Goal: Information Seeking & Learning: Learn about a topic

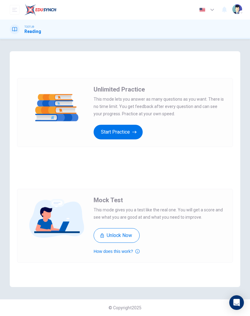
click at [128, 128] on button "Start Practice" at bounding box center [118, 132] width 49 height 15
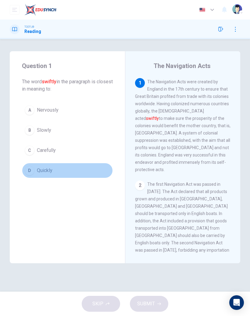
click at [46, 169] on span "Quickly" at bounding box center [45, 170] width 16 height 7
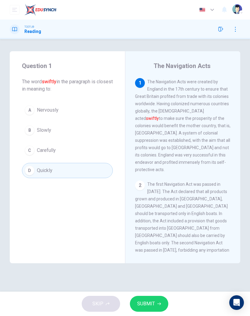
click at [153, 308] on span "SUBMIT" at bounding box center [146, 304] width 18 height 9
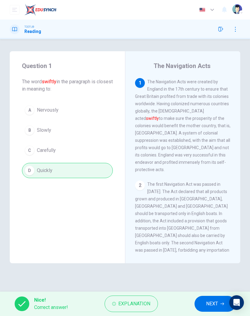
click at [219, 296] on button "NEXT" at bounding box center [215, 304] width 41 height 16
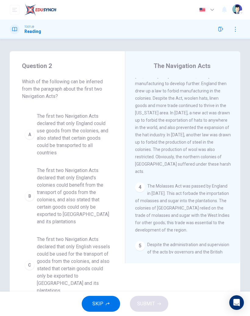
scroll to position [299, 0]
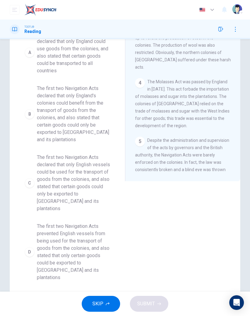
click at [80, 175] on span "The first two Navigation Acts declared that only English vessels could be used …" at bounding box center [73, 183] width 73 height 59
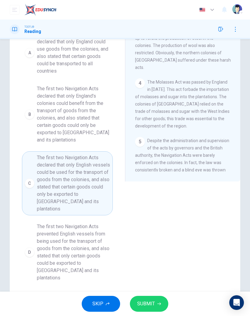
click at [147, 304] on span "SUBMIT" at bounding box center [146, 304] width 18 height 9
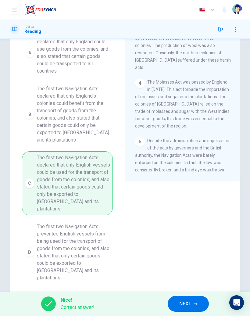
click at [189, 300] on span "NEXT" at bounding box center [185, 304] width 12 height 9
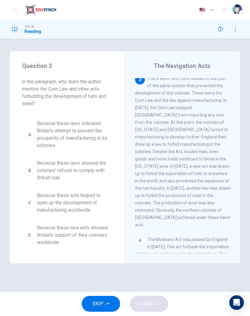
scroll to position [198, 0]
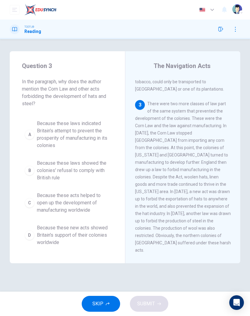
click at [87, 171] on span "Because these laws showed the colonies' refusal to comply with British rule" at bounding box center [73, 171] width 73 height 22
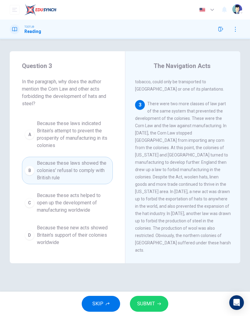
click at [153, 309] on button "SUBMIT" at bounding box center [149, 304] width 38 height 16
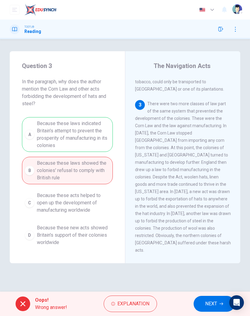
click at [216, 301] on span "NEXT" at bounding box center [211, 304] width 12 height 9
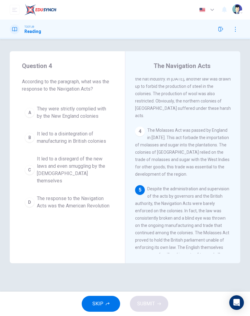
scroll to position [362, 0]
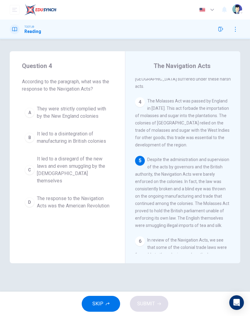
click at [87, 174] on span "It led to a disregard of the new laws and even smuggling by the [DEMOGRAPHIC_DA…" at bounding box center [73, 169] width 73 height 29
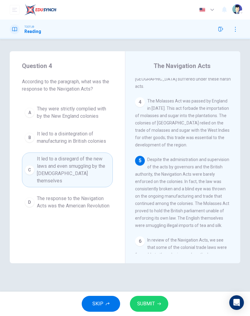
click at [160, 303] on icon "button" at bounding box center [159, 304] width 4 height 4
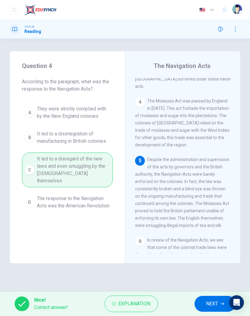
click at [203, 308] on button "NEXT" at bounding box center [215, 304] width 41 height 16
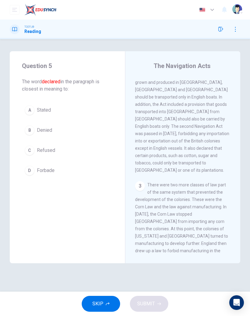
scroll to position [95, 0]
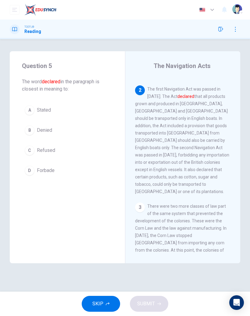
click at [56, 135] on button "B Denied" at bounding box center [67, 130] width 91 height 15
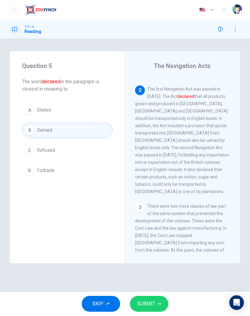
click at [153, 310] on button "SUBMIT" at bounding box center [149, 304] width 38 height 16
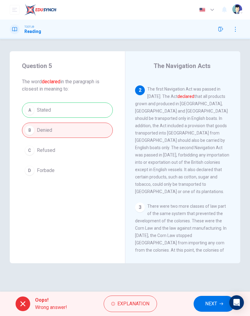
click at [214, 305] on span "NEXT" at bounding box center [211, 304] width 12 height 9
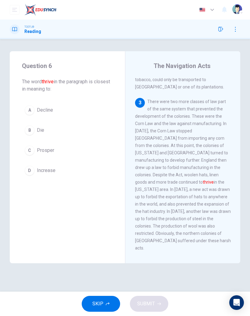
scroll to position [222, 0]
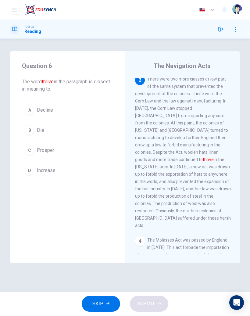
click at [58, 137] on button "B Die" at bounding box center [67, 130] width 91 height 15
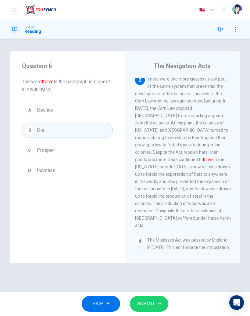
click at [160, 301] on button "SUBMIT" at bounding box center [149, 304] width 38 height 16
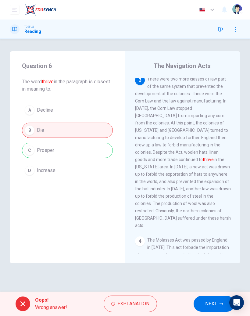
click at [210, 305] on span "NEXT" at bounding box center [211, 304] width 12 height 9
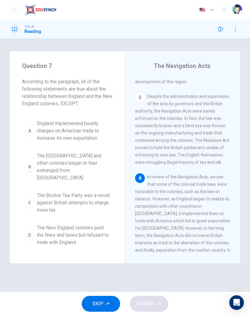
scroll to position [425, 0]
click at [99, 131] on span "England implemented bounty charges on American trade to increase its own export…" at bounding box center [73, 131] width 73 height 22
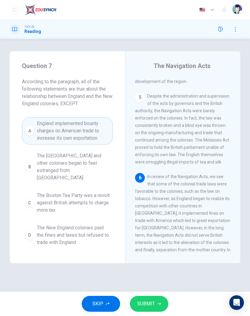
click at [159, 305] on icon "button" at bounding box center [159, 304] width 4 height 4
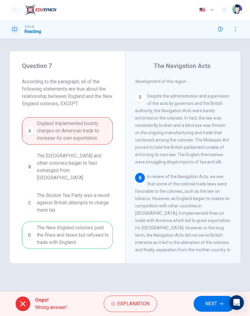
click at [208, 308] on button "NEXT" at bounding box center [214, 304] width 41 height 16
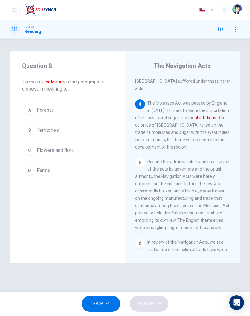
scroll to position [344, 0]
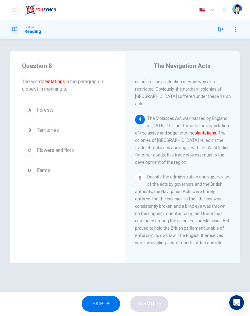
click at [107, 308] on button "SKIP" at bounding box center [101, 304] width 38 height 16
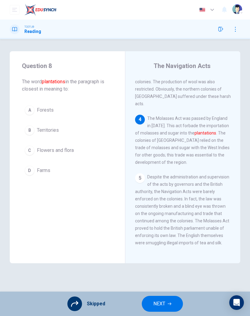
click at [165, 308] on span "NEXT" at bounding box center [159, 304] width 12 height 9
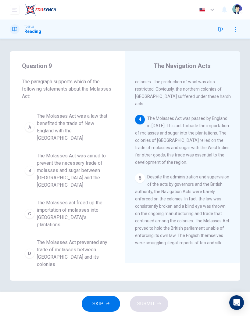
click at [103, 306] on span "SKIP" at bounding box center [97, 304] width 11 height 9
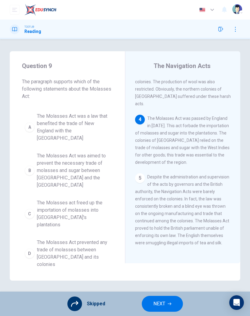
click at [171, 308] on button "NEXT" at bounding box center [162, 304] width 41 height 16
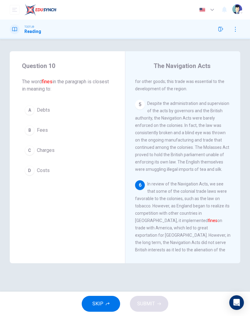
scroll to position [425, 0]
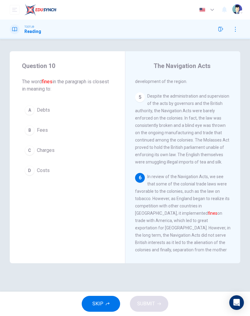
click at [99, 305] on span "SKIP" at bounding box center [97, 304] width 11 height 9
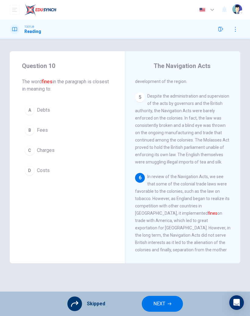
click at [173, 306] on button "NEXT" at bounding box center [162, 304] width 41 height 16
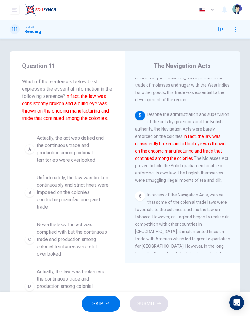
scroll to position [403, 0]
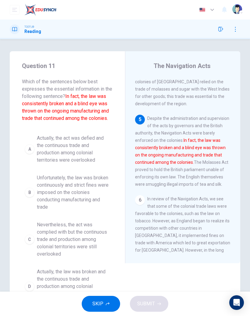
click at [106, 308] on button "SKIP" at bounding box center [101, 304] width 38 height 16
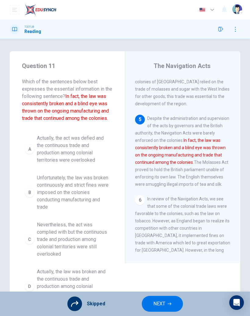
click at [172, 301] on button "NEXT" at bounding box center [162, 304] width 41 height 16
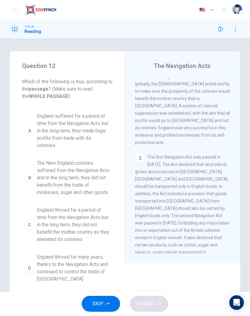
scroll to position [0, 0]
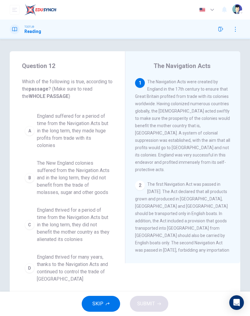
click at [106, 308] on button "SKIP" at bounding box center [101, 304] width 38 height 16
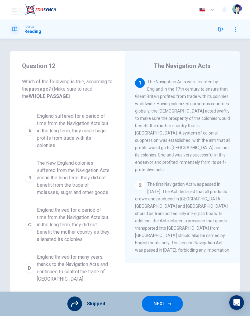
click at [168, 308] on button "NEXT" at bounding box center [162, 304] width 41 height 16
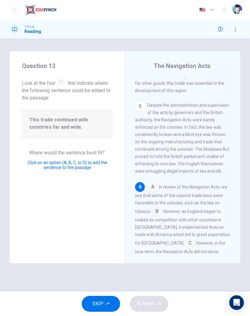
scroll to position [435, 0]
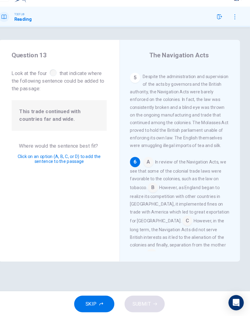
click at [185, 220] on input at bounding box center [190, 225] width 10 height 10
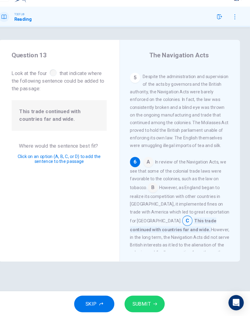
click at [142, 300] on span "SUBMIT" at bounding box center [146, 304] width 18 height 9
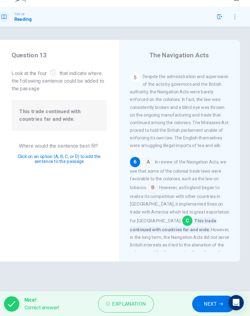
click at [206, 300] on span "NEXT" at bounding box center [212, 304] width 12 height 9
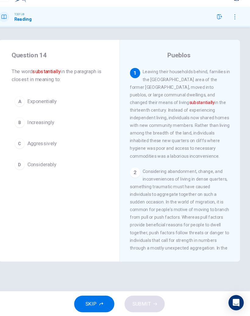
click at [45, 164] on button "D Considerably" at bounding box center [67, 170] width 91 height 15
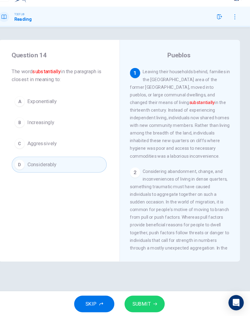
click at [50, 127] on span "Increasingly" at bounding box center [50, 130] width 26 height 7
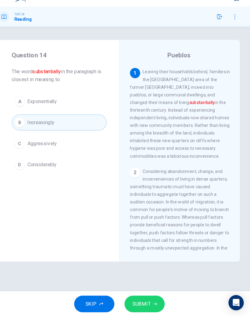
click at [51, 106] on span "Exponentially" at bounding box center [51, 109] width 28 height 7
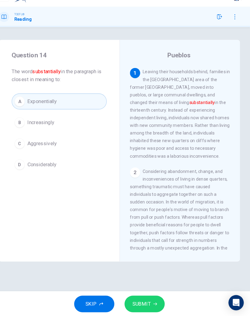
click at [141, 297] on button "SUBMIT" at bounding box center [149, 304] width 38 height 16
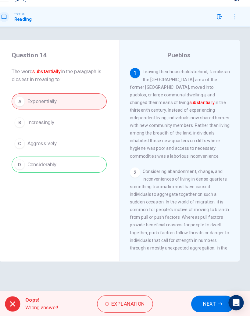
click at [205, 300] on span "NEXT" at bounding box center [211, 304] width 12 height 9
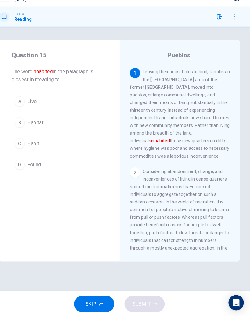
click at [26, 103] on button "A Live" at bounding box center [67, 110] width 91 height 15
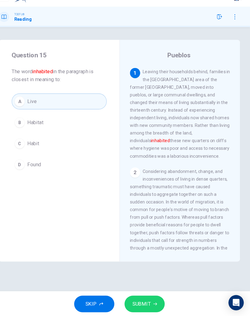
click at [140, 297] on button "SUBMIT" at bounding box center [149, 304] width 38 height 16
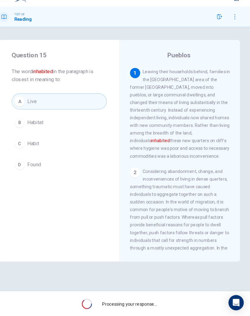
click at [140, 301] on span "Processing your response..." at bounding box center [135, 303] width 52 height 5
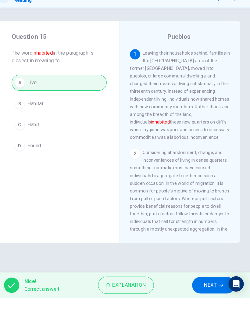
click at [206, 300] on span "NEXT" at bounding box center [212, 304] width 12 height 9
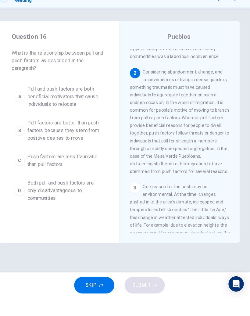
scroll to position [83, 0]
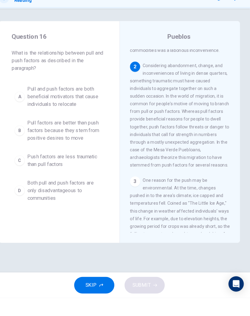
click at [92, 300] on span "SKIP" at bounding box center [97, 304] width 11 height 9
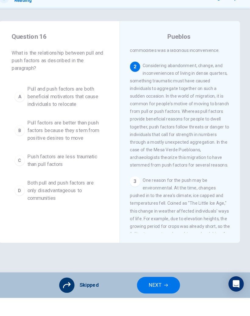
click at [153, 300] on span "NEXT" at bounding box center [159, 304] width 12 height 9
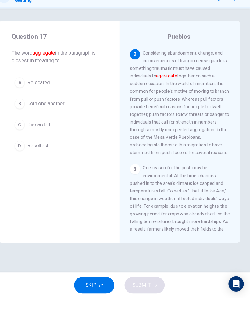
scroll to position [95, 0]
click at [38, 167] on span "Recollect" at bounding box center [47, 170] width 20 height 7
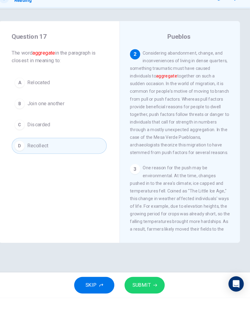
click at [140, 300] on span "SUBMIT" at bounding box center [146, 304] width 18 height 9
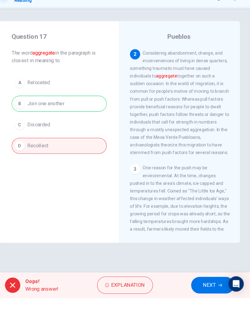
click at [205, 300] on span "NEXT" at bounding box center [211, 304] width 12 height 9
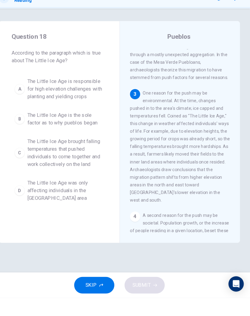
scroll to position [193, 0]
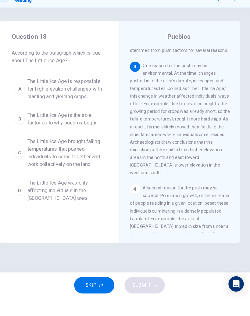
click at [106, 302] on icon "button" at bounding box center [108, 304] width 4 height 4
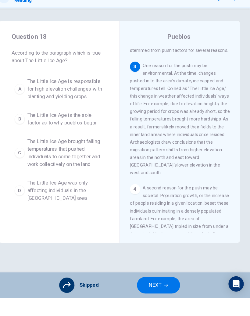
click at [158, 296] on button "NEXT" at bounding box center [162, 304] width 41 height 16
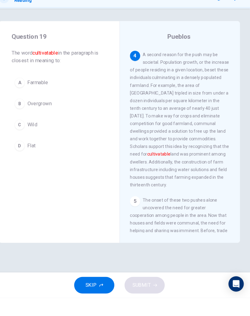
scroll to position [325, 0]
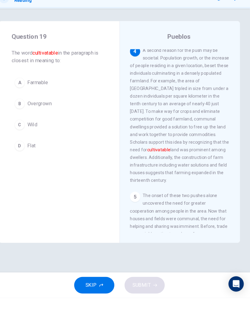
click at [43, 106] on span "Farmable" at bounding box center [47, 109] width 20 height 7
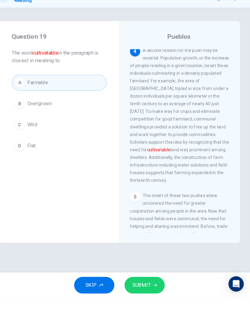
click at [46, 127] on span "Overgrown" at bounding box center [48, 130] width 23 height 7
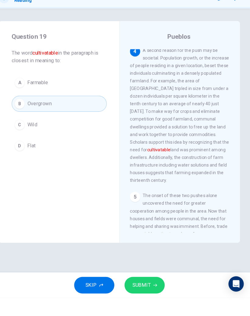
click at [140, 300] on span "SUBMIT" at bounding box center [146, 304] width 18 height 9
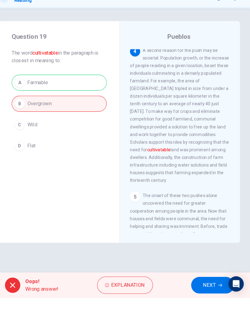
click at [205, 300] on span "NEXT" at bounding box center [211, 304] width 12 height 9
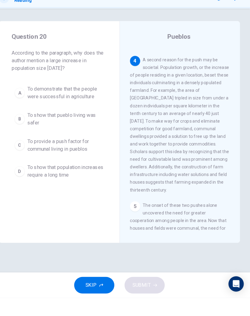
scroll to position [315, 0]
click at [74, 138] on span "To show that pueblo living was safer" at bounding box center [73, 145] width 73 height 15
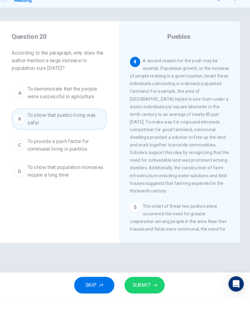
click at [142, 300] on span "SUBMIT" at bounding box center [146, 304] width 18 height 9
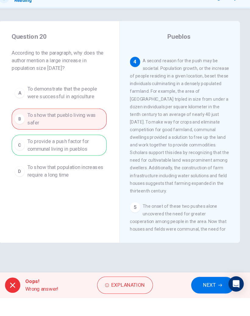
click at [194, 296] on button "NEXT" at bounding box center [214, 304] width 41 height 16
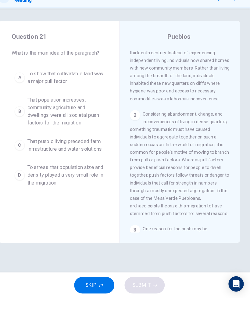
scroll to position [0, 0]
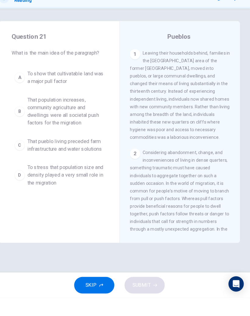
click at [94, 296] on button "SKIP" at bounding box center [101, 304] width 38 height 16
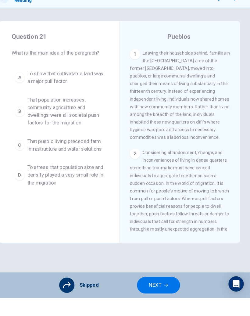
click at [153, 300] on span "NEXT" at bounding box center [159, 304] width 12 height 9
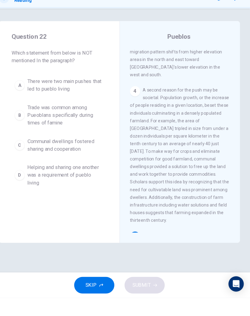
scroll to position [410, 0]
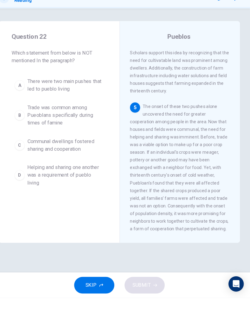
click at [100, 296] on button "SKIP" at bounding box center [101, 304] width 38 height 16
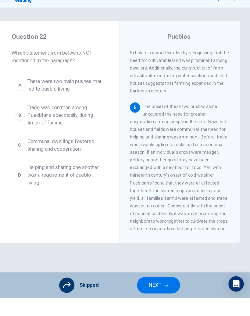
click at [154, 300] on span "NEXT" at bounding box center [159, 304] width 12 height 9
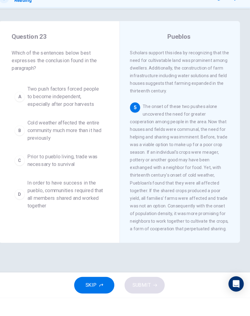
click at [93, 296] on button "SKIP" at bounding box center [101, 304] width 38 height 16
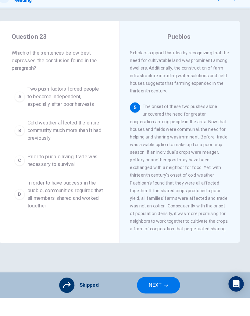
click at [156, 296] on button "NEXT" at bounding box center [162, 304] width 41 height 16
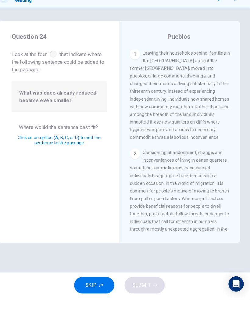
scroll to position [196, 0]
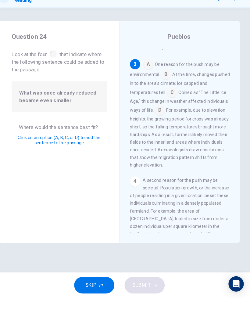
click at [159, 132] on input at bounding box center [164, 137] width 10 height 10
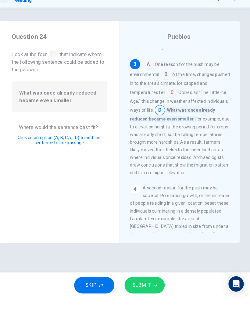
click at [141, 300] on span "SUBMIT" at bounding box center [146, 304] width 18 height 9
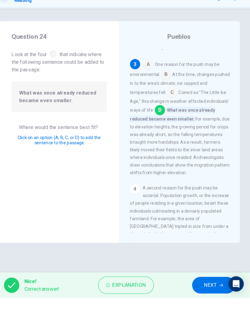
click at [206, 300] on span "NEXT" at bounding box center [212, 304] width 12 height 9
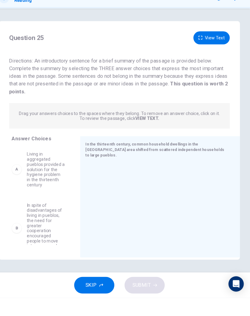
click at [94, 296] on button "SKIP" at bounding box center [101, 304] width 38 height 16
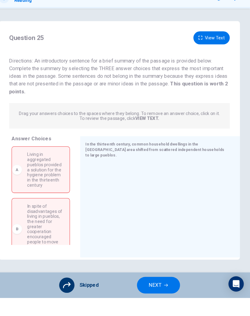
click at [154, 300] on span "NEXT" at bounding box center [159, 304] width 12 height 9
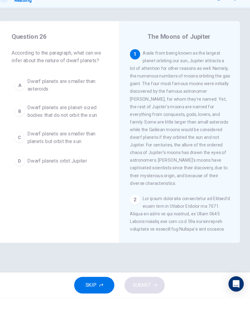
click at [95, 296] on button "SKIP" at bounding box center [101, 304] width 38 height 16
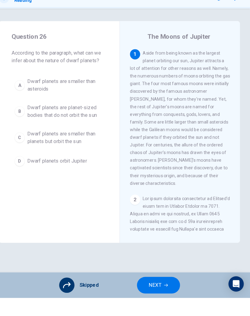
click at [153, 300] on span "NEXT" at bounding box center [159, 304] width 12 height 9
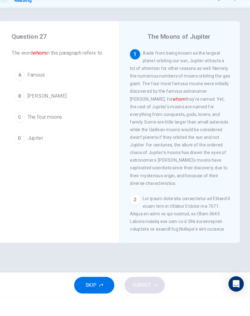
click at [52, 135] on button "C The four moons" at bounding box center [67, 142] width 91 height 15
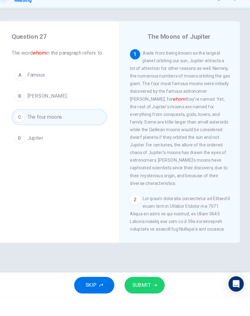
click at [141, 296] on button "SUBMIT" at bounding box center [149, 304] width 38 height 16
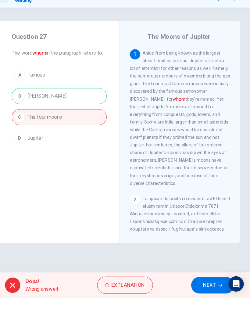
click at [205, 300] on span "NEXT" at bounding box center [211, 304] width 12 height 9
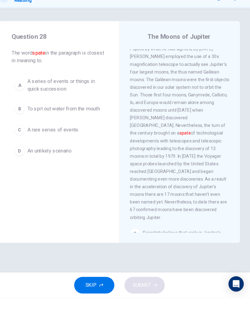
scroll to position [178, 0]
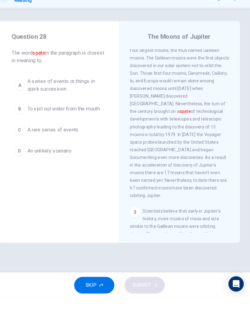
click at [56, 152] on span "A rare series of events" at bounding box center [61, 155] width 49 height 7
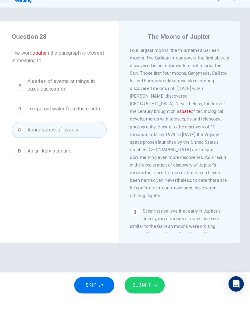
click at [145, 296] on button "SUBMIT" at bounding box center [149, 304] width 38 height 16
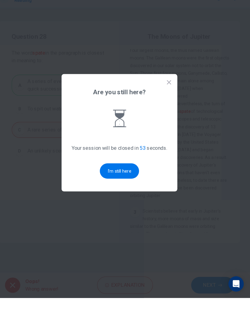
click at [111, 187] on button "I'm still here" at bounding box center [125, 194] width 38 height 15
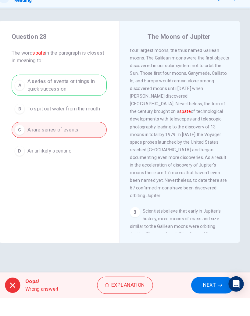
click at [125, 179] on div "The Moons of Jupiter 1 Aside from being known as the largest planet orbiting ou…" at bounding box center [182, 157] width 115 height 212
click at [205, 300] on span "NEXT" at bounding box center [211, 304] width 12 height 9
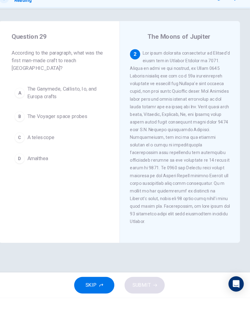
scroll to position [132, 0]
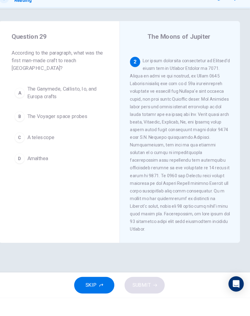
click at [43, 155] on button "C A telescope" at bounding box center [67, 162] width 91 height 15
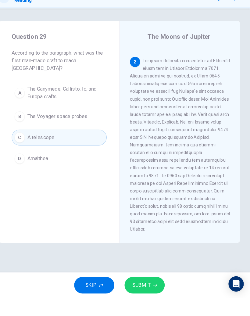
click at [140, 300] on span "SUBMIT" at bounding box center [146, 304] width 18 height 9
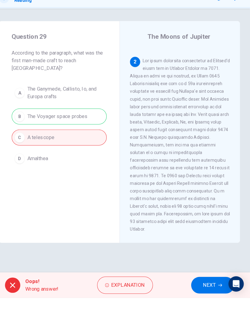
click at [205, 300] on span "NEXT" at bounding box center [211, 304] width 12 height 9
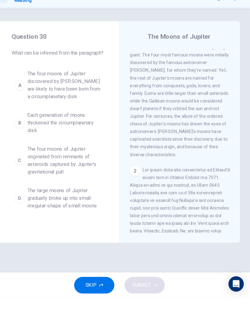
scroll to position [0, 0]
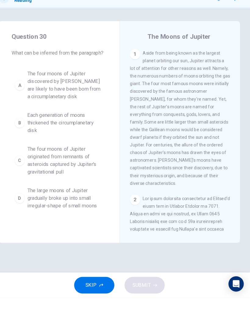
click at [99, 296] on button "SKIP" at bounding box center [101, 304] width 38 height 16
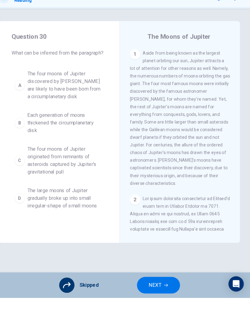
click at [153, 300] on span "NEXT" at bounding box center [159, 304] width 12 height 9
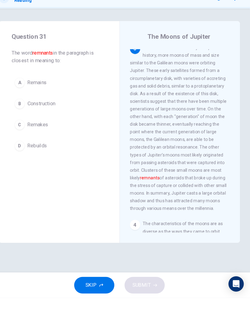
scroll to position [347, 0]
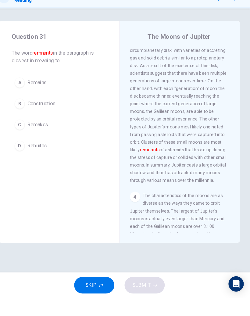
click at [99, 296] on button "SKIP" at bounding box center [101, 304] width 38 height 16
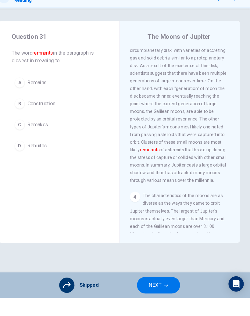
click at [153, 300] on span "NEXT" at bounding box center [159, 304] width 12 height 9
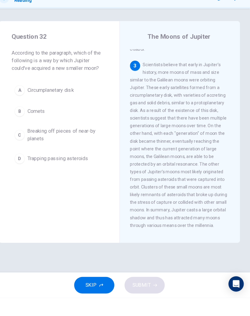
scroll to position [300, 0]
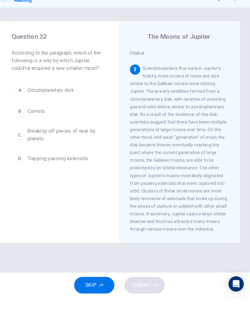
click at [100, 296] on button "SKIP" at bounding box center [101, 304] width 38 height 16
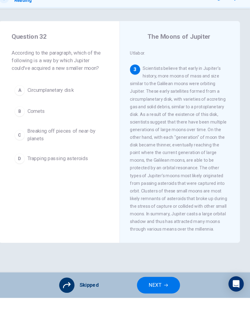
click at [156, 296] on button "NEXT" at bounding box center [162, 304] width 41 height 16
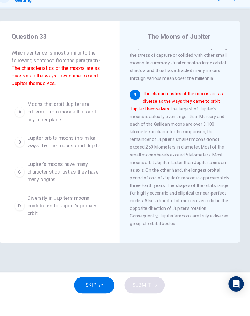
scroll to position [442, 0]
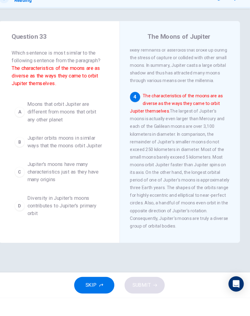
click at [89, 160] on span "Jupiter orbits moons in similar ways that the moons orbit Jupiter" at bounding box center [73, 167] width 73 height 15
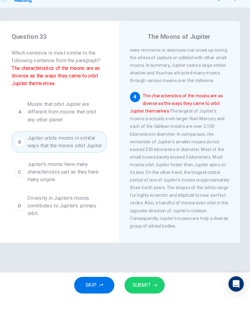
click at [141, 300] on span "SUBMIT" at bounding box center [146, 304] width 18 height 9
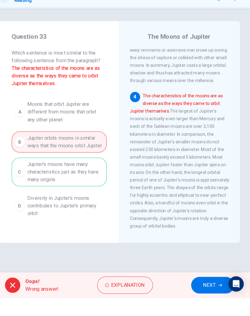
click at [194, 296] on button "NEXT" at bounding box center [214, 304] width 41 height 16
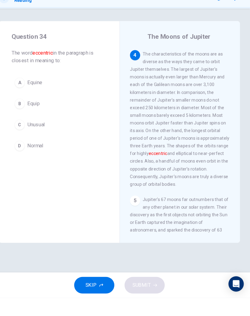
scroll to position [486, 0]
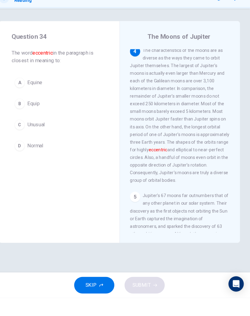
click at [37, 147] on span "Unusual" at bounding box center [45, 150] width 17 height 7
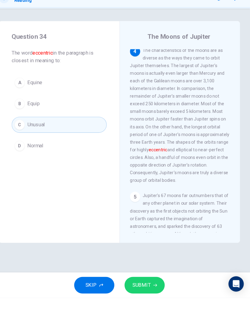
click at [136, 296] on button "SUBMIT" at bounding box center [149, 304] width 38 height 16
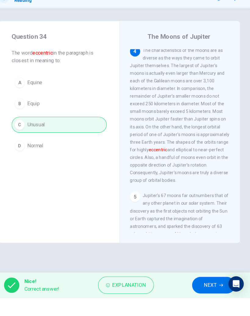
click at [195, 296] on button "NEXT" at bounding box center [215, 304] width 41 height 16
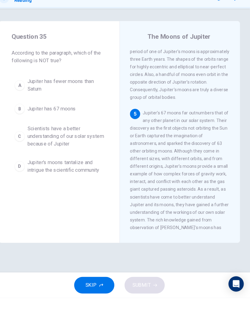
scroll to position [571, 0]
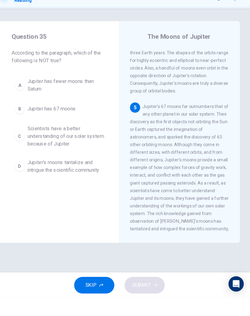
click at [92, 300] on span "SKIP" at bounding box center [97, 304] width 11 height 9
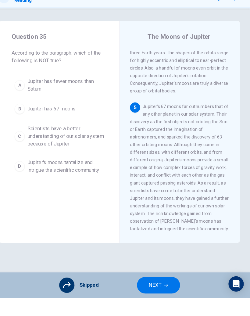
click at [161, 296] on button "NEXT" at bounding box center [162, 304] width 41 height 16
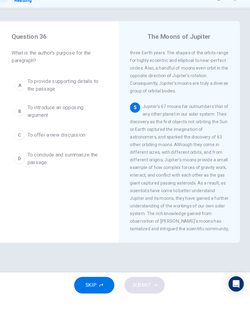
click at [93, 296] on button "SKIP" at bounding box center [101, 304] width 38 height 16
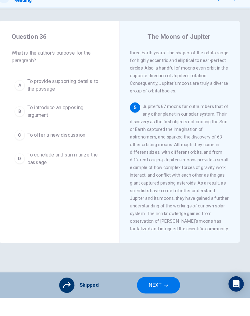
click at [152, 296] on button "NEXT" at bounding box center [162, 304] width 41 height 16
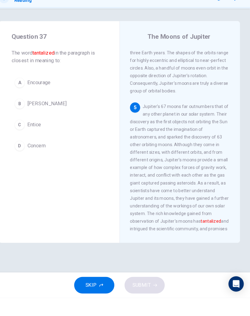
click at [42, 143] on button "C Entice" at bounding box center [67, 150] width 91 height 15
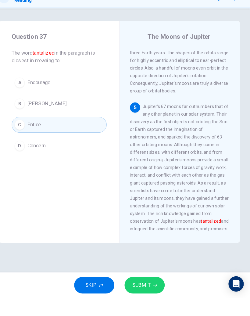
click at [41, 167] on span "Concern" at bounding box center [45, 170] width 17 height 7
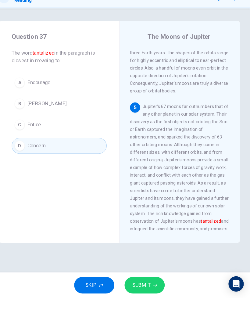
click at [144, 260] on div "Question 37 The word tantalized in the paragraph is closest in meaning to: A En…" at bounding box center [125, 165] width 250 height 253
click at [157, 302] on icon "button" at bounding box center [159, 304] width 4 height 4
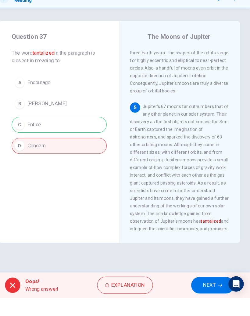
click at [205, 300] on span "NEXT" at bounding box center [211, 304] width 12 height 9
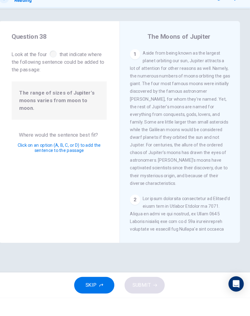
scroll to position [445, 0]
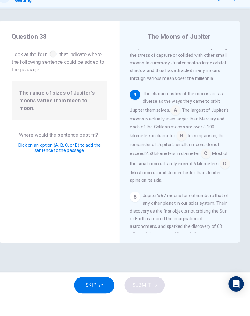
click at [180, 157] on input at bounding box center [185, 162] width 10 height 10
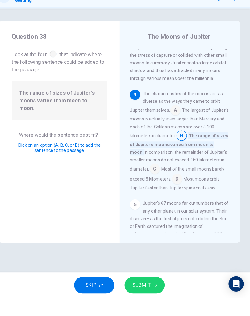
click at [154, 188] on input at bounding box center [159, 193] width 10 height 10
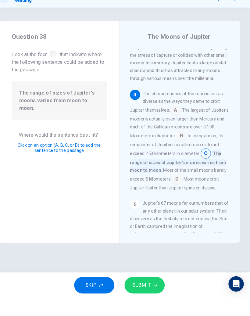
click at [144, 296] on button "SUBMIT" at bounding box center [149, 304] width 38 height 16
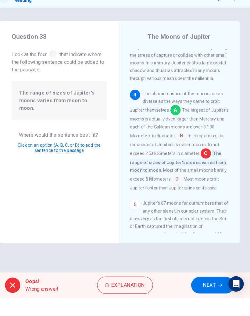
click at [194, 296] on button "NEXT" at bounding box center [214, 304] width 41 height 16
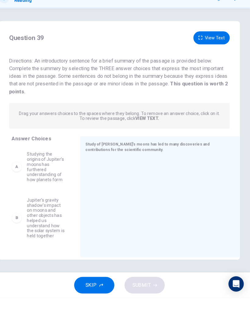
click at [86, 296] on button "SKIP" at bounding box center [101, 304] width 38 height 16
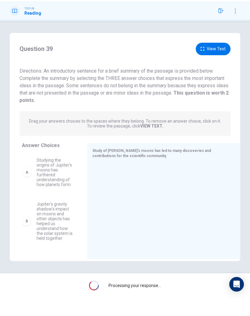
scroll to position [0, 0]
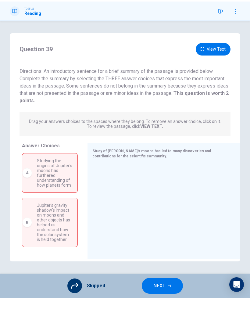
click at [170, 296] on button "NEXT" at bounding box center [162, 304] width 41 height 16
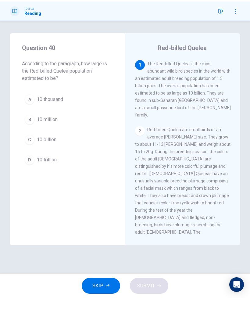
scroll to position [0, 0]
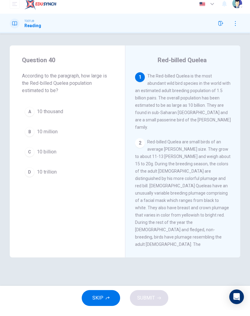
click at [51, 154] on span "10 billion" at bounding box center [47, 157] width 20 height 7
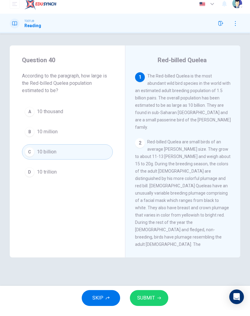
click at [148, 300] on span "SUBMIT" at bounding box center [146, 304] width 18 height 9
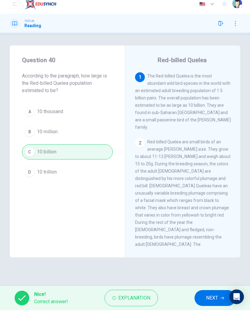
click at [210, 302] on span "NEXT" at bounding box center [212, 304] width 12 height 9
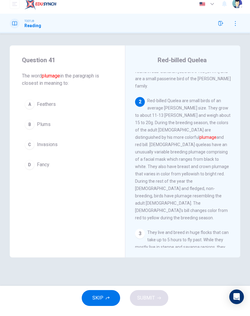
scroll to position [47, 0]
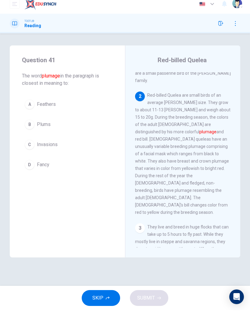
click at [39, 167] on span "Fancy" at bounding box center [43, 170] width 13 height 7
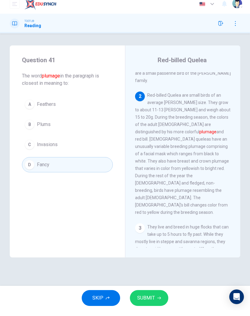
click at [155, 296] on button "SUBMIT" at bounding box center [149, 304] width 38 height 16
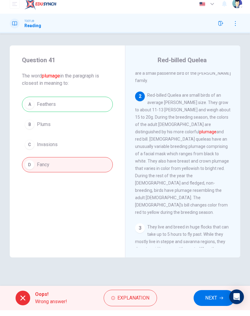
click at [218, 301] on button "NEXT" at bounding box center [214, 304] width 41 height 16
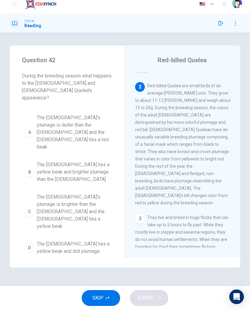
scroll to position [59, 0]
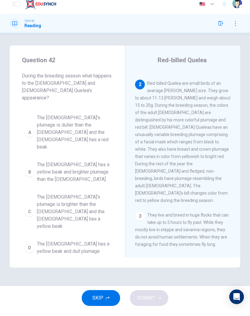
click at [111, 298] on button "SKIP" at bounding box center [101, 304] width 38 height 16
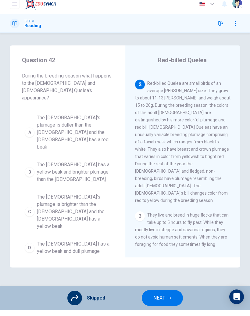
click at [162, 300] on span "NEXT" at bounding box center [159, 304] width 12 height 9
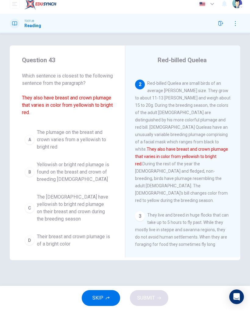
click at [102, 300] on span "SKIP" at bounding box center [97, 304] width 11 height 9
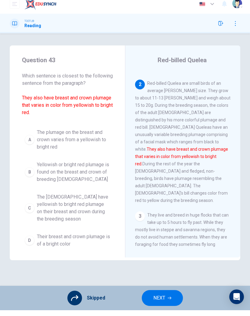
click at [171, 302] on icon "button" at bounding box center [170, 304] width 4 height 4
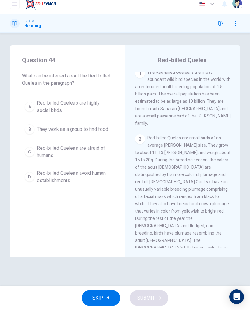
scroll to position [0, 0]
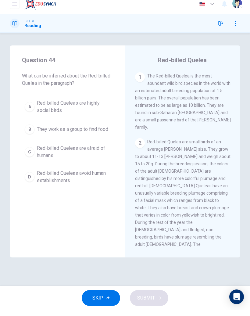
click at [107, 296] on button "SKIP" at bounding box center [101, 304] width 38 height 16
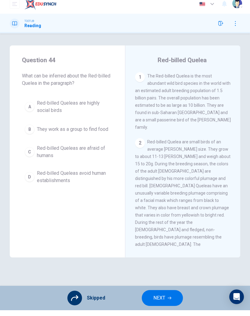
click at [172, 297] on button "NEXT" at bounding box center [162, 304] width 41 height 16
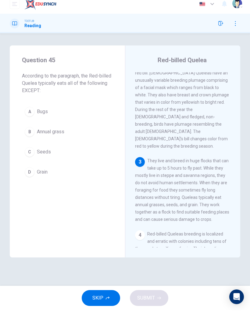
scroll to position [120, 0]
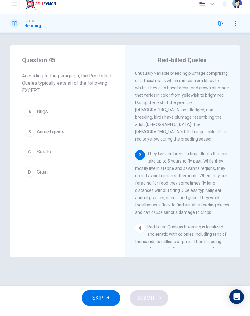
click at [99, 300] on span "SKIP" at bounding box center [97, 304] width 11 height 9
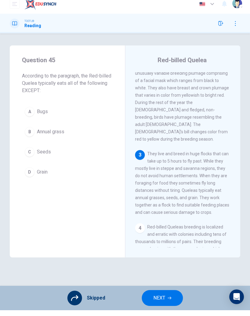
click at [172, 296] on button "NEXT" at bounding box center [162, 304] width 41 height 16
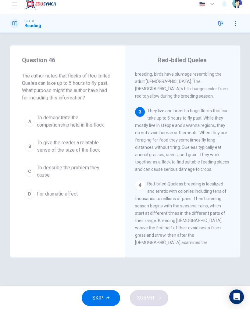
scroll to position [168, 0]
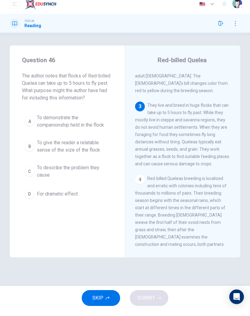
click at [105, 292] on div "SKIP SUBMIT" at bounding box center [125, 304] width 250 height 24
click at [103, 300] on span "SKIP" at bounding box center [97, 304] width 11 height 9
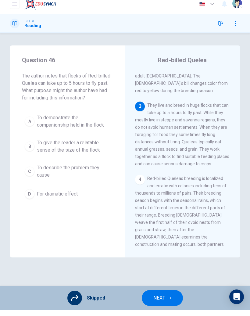
click at [169, 302] on icon "button" at bounding box center [170, 304] width 4 height 4
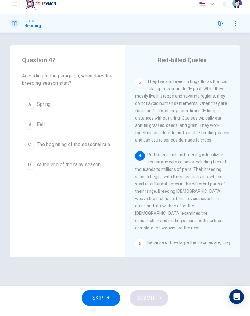
scroll to position [200, 0]
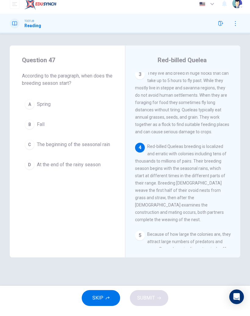
click at [107, 302] on icon "button" at bounding box center [108, 304] width 4 height 4
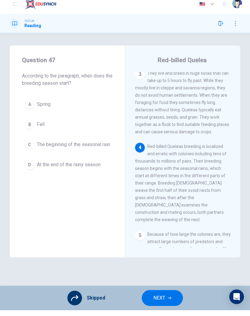
click at [169, 302] on icon "button" at bounding box center [170, 304] width 4 height 4
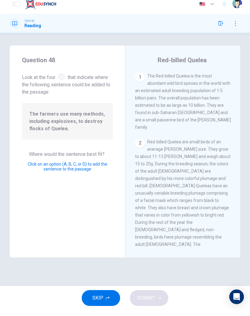
scroll to position [252, 0]
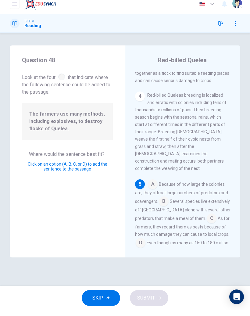
click at [146, 244] on input at bounding box center [141, 249] width 10 height 10
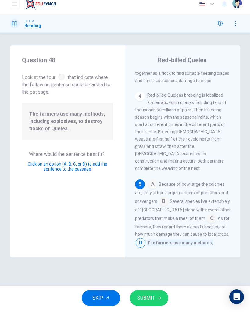
click at [155, 300] on button "SUBMIT" at bounding box center [149, 304] width 38 height 16
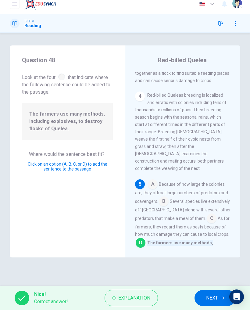
click at [208, 300] on span "NEXT" at bounding box center [212, 304] width 12 height 9
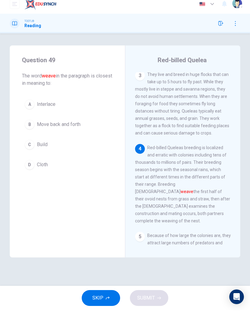
scroll to position [200, 0]
